Goal: Task Accomplishment & Management: Use online tool/utility

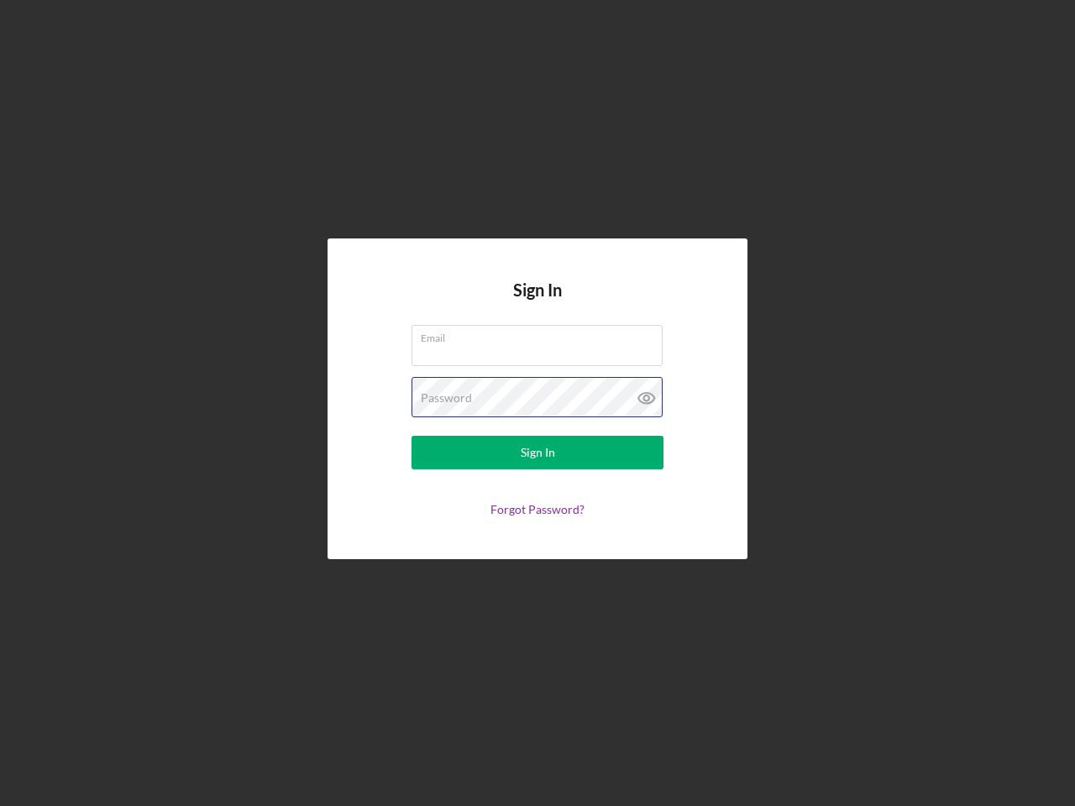
click at [537, 403] on div "Password" at bounding box center [537, 398] width 252 height 42
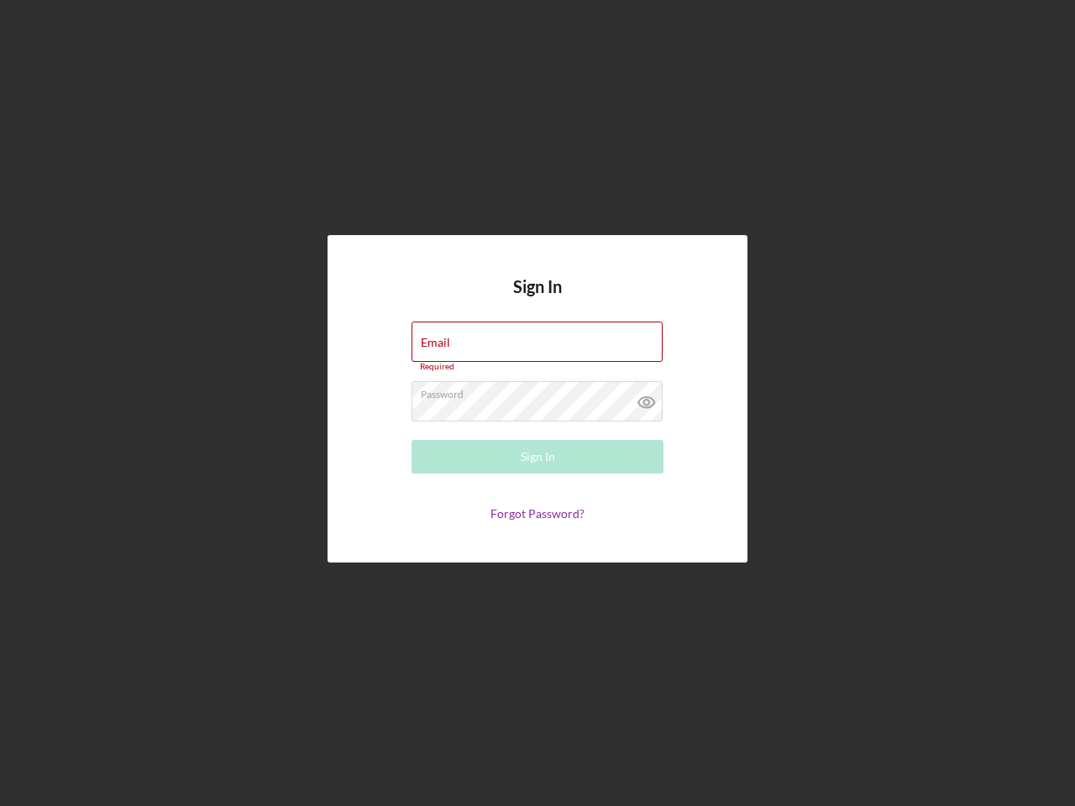
click at [647, 398] on icon at bounding box center [647, 402] width 42 height 42
